Goal: Check status: Check status

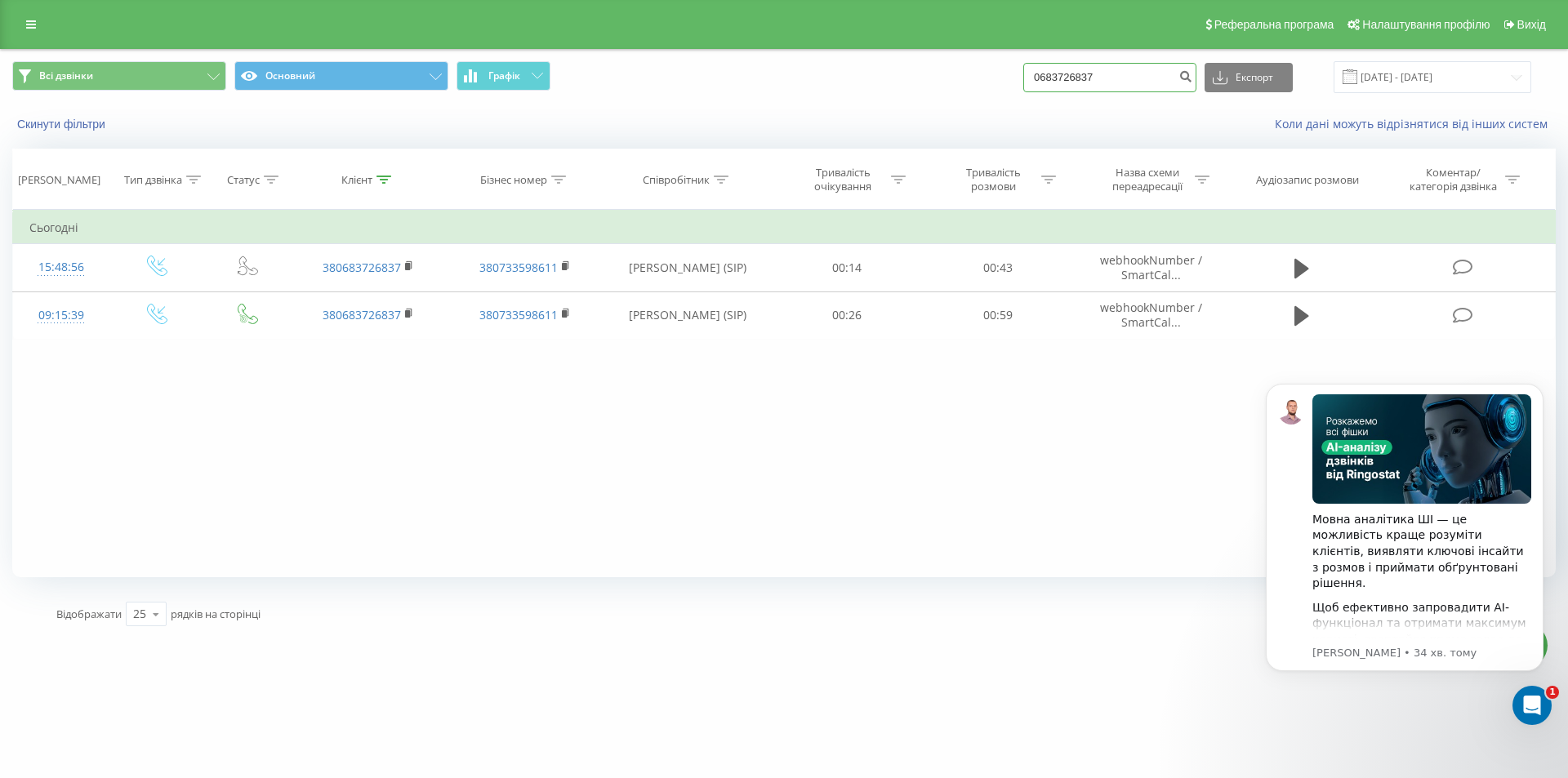
drag, startPoint x: 957, startPoint y: 89, endPoint x: 905, endPoint y: 89, distance: 52.0
click at [905, 89] on div "Всі дзвінки Основний Графік 0683726837 Експорт .csv .xls .xlsx 20.05.2025 - 20.…" at bounding box center [784, 77] width 1543 height 32
paste input "74089965"
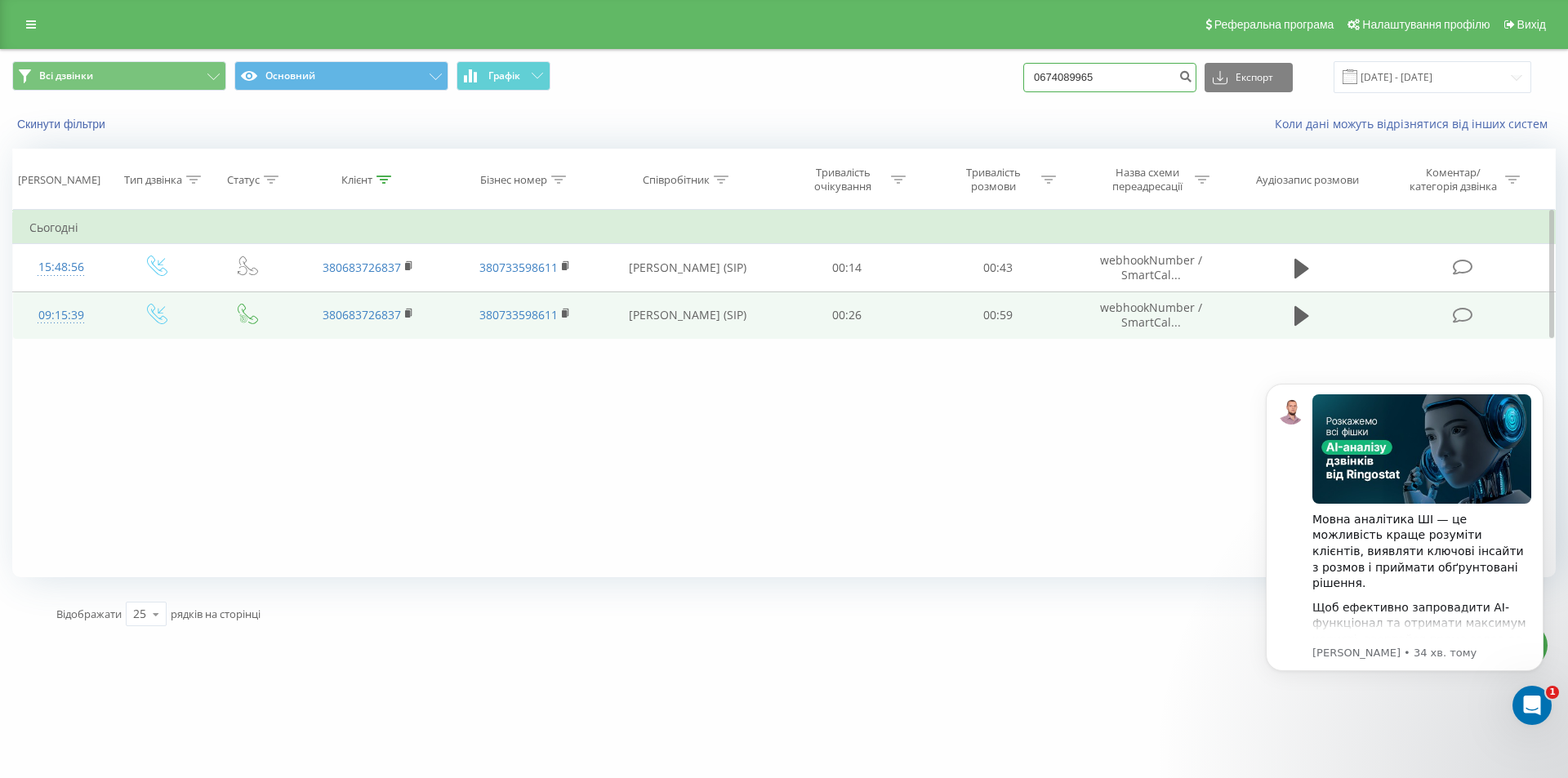
type input "0674089965"
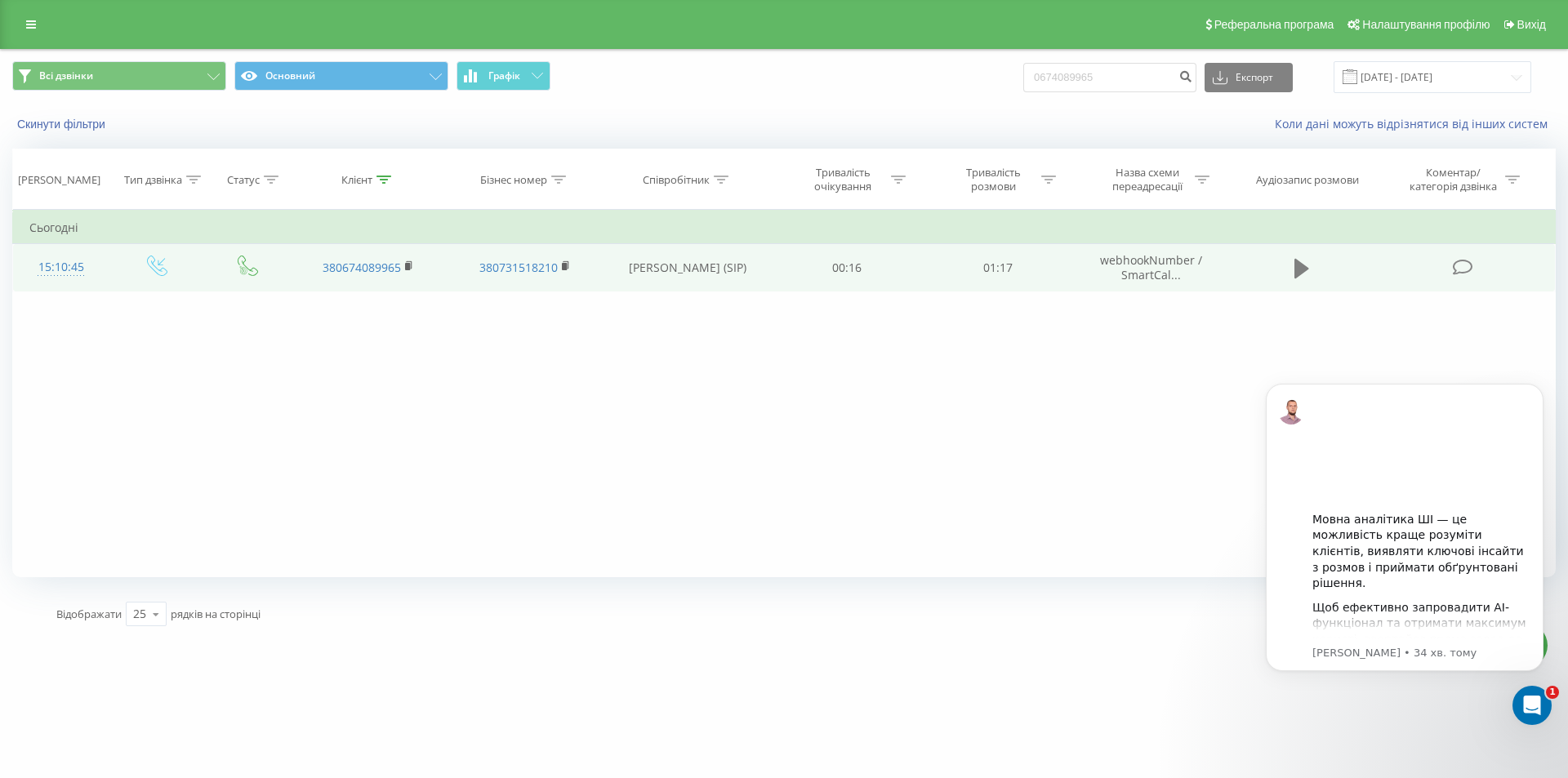
click at [1302, 260] on icon at bounding box center [1302, 268] width 15 height 23
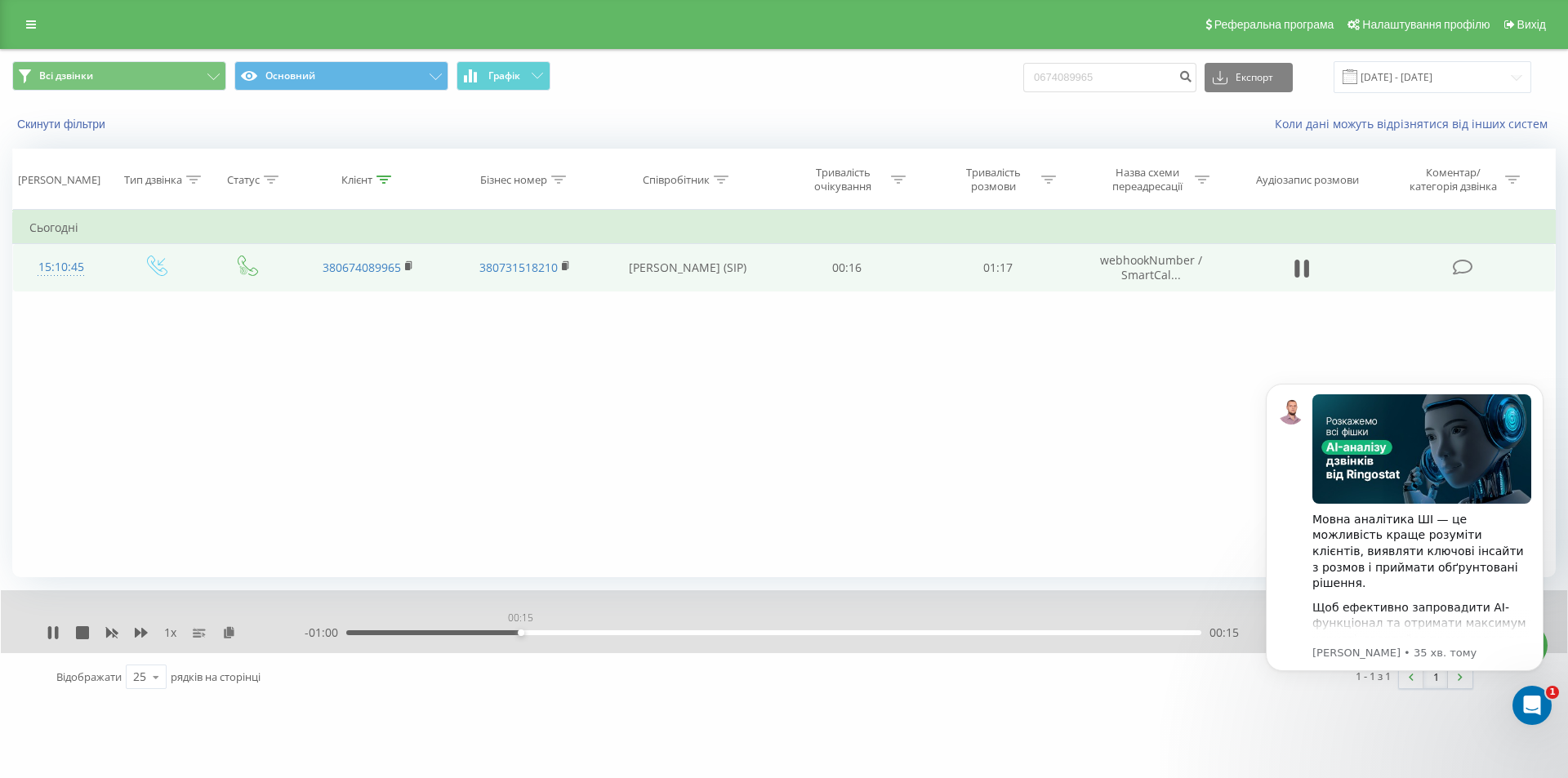
click at [520, 632] on div "00:15" at bounding box center [773, 632] width 855 height 5
click at [464, 629] on div "- 01:00 00:16 00:16" at bounding box center [780, 633] width 951 height 16
click at [458, 625] on div "- 00:59 00:17 00:17" at bounding box center [780, 633] width 951 height 16
click at [453, 633] on div "00:17" at bounding box center [773, 632] width 855 height 5
click at [82, 633] on icon at bounding box center [82, 632] width 13 height 13
